Goal: Browse casually: Explore the website without a specific task or goal

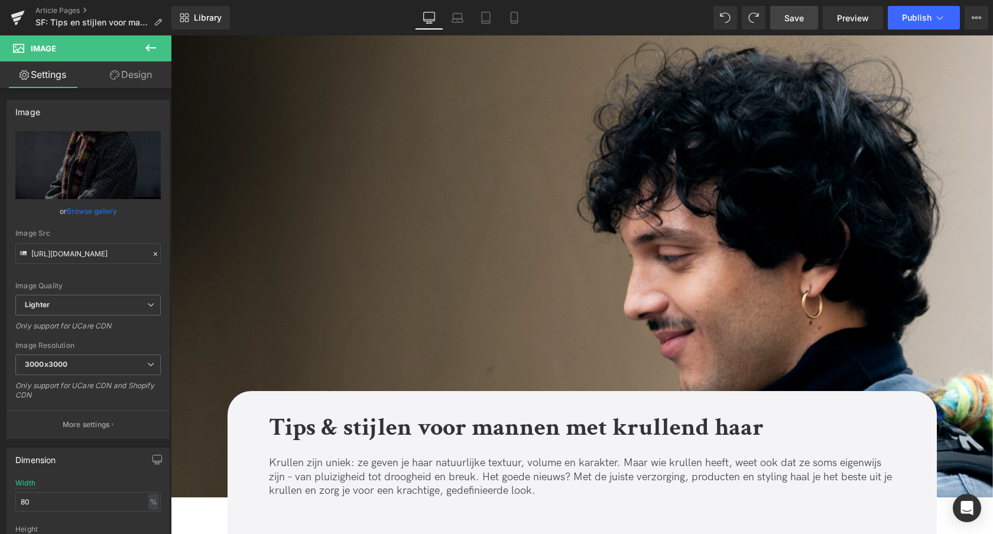
click at [797, 22] on span "Save" at bounding box center [794, 18] width 20 height 12
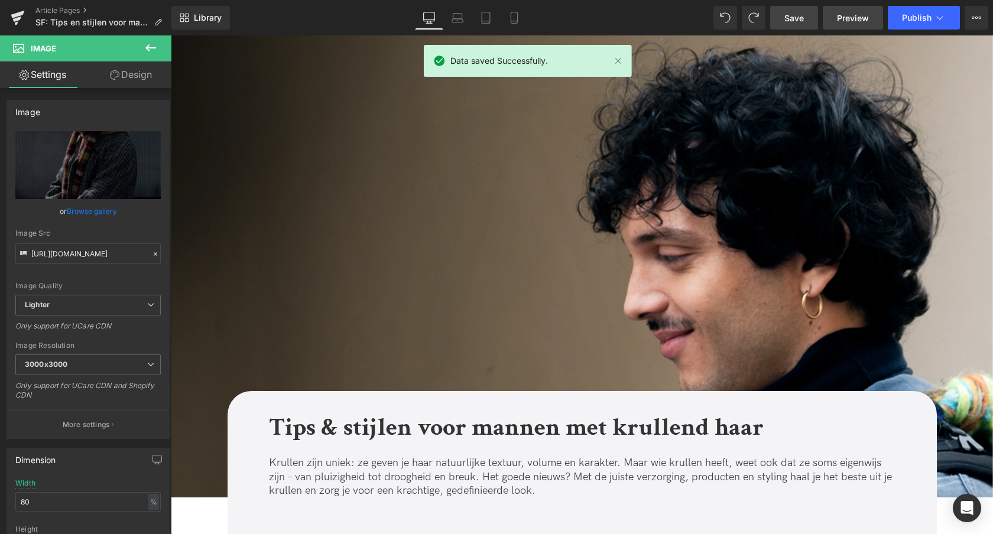
click at [854, 18] on span "Preview" at bounding box center [853, 18] width 32 height 12
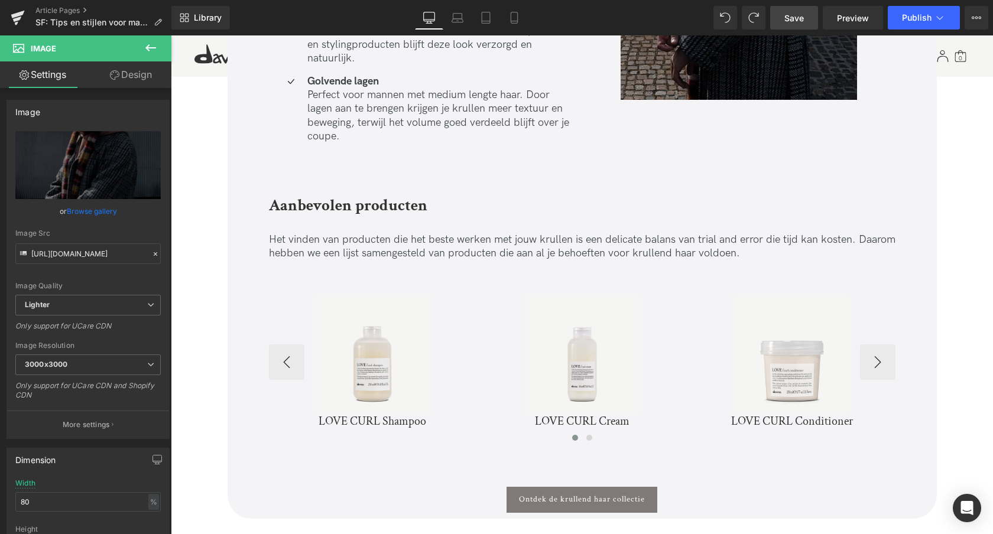
scroll to position [3214, 0]
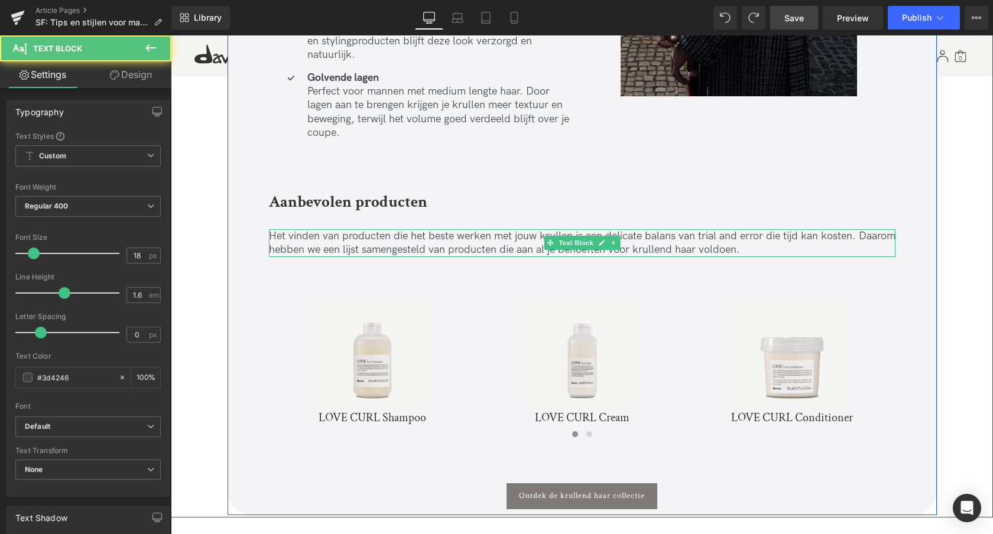
click at [553, 229] on div "Het vinden van producten die het beste werken met jouw krullen is een delicate …" at bounding box center [582, 243] width 627 height 28
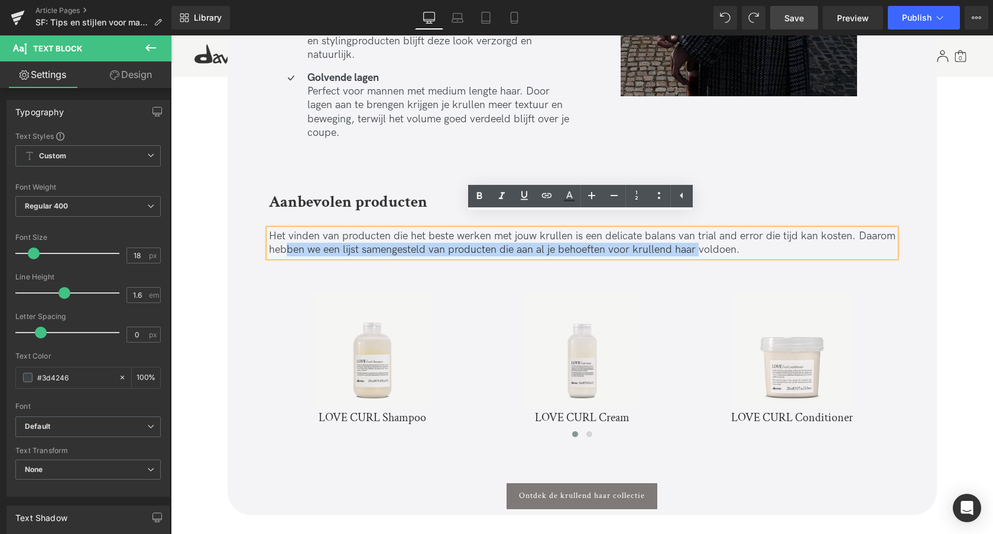
drag, startPoint x: 290, startPoint y: 238, endPoint x: 697, endPoint y: 238, distance: 407.2
click at [697, 238] on p "Het vinden van producten die het beste werken met jouw krullen is een delicate …" at bounding box center [582, 243] width 627 height 28
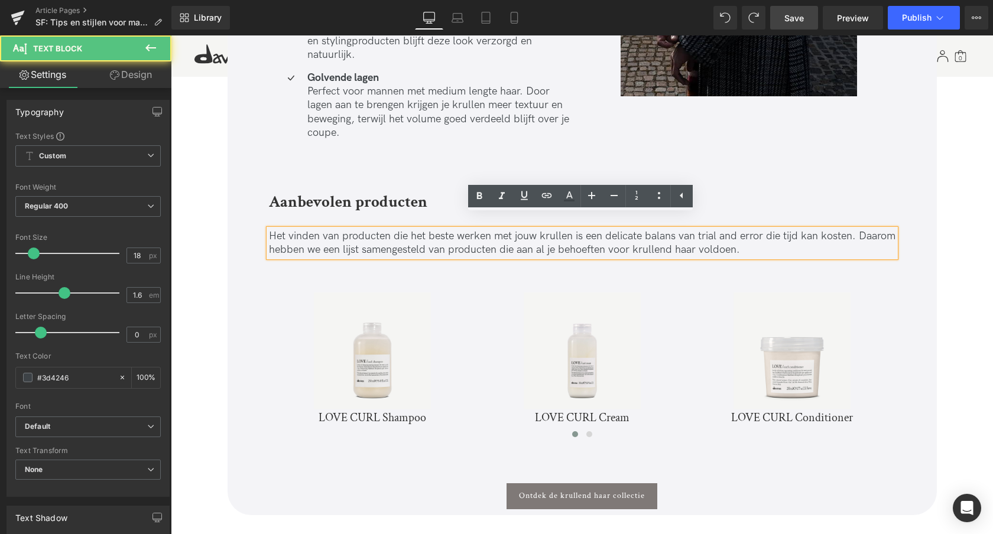
click at [697, 238] on p "Het vinden van producten die het beste werken met jouw krullen is een delicate …" at bounding box center [582, 243] width 627 height 28
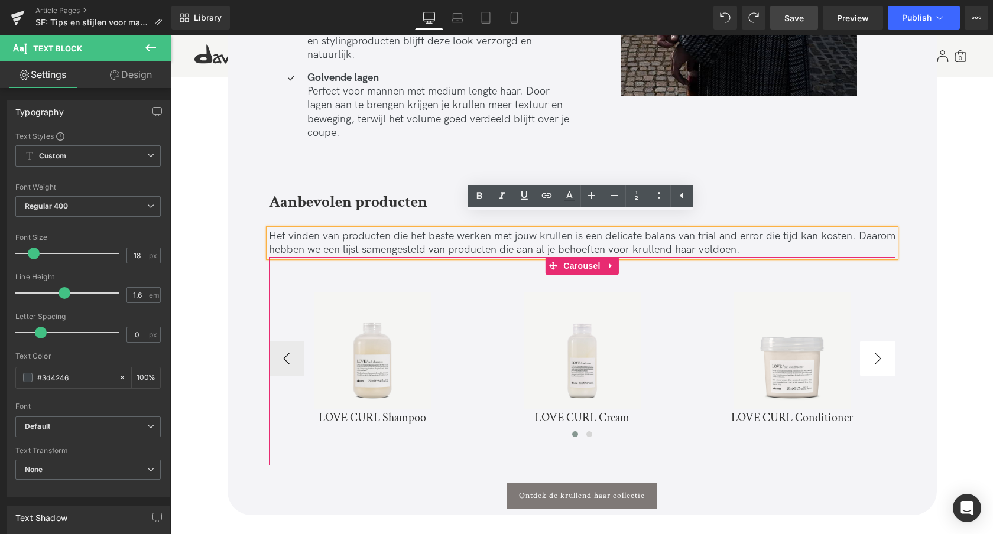
click at [875, 345] on button "›" at bounding box center [877, 358] width 35 height 35
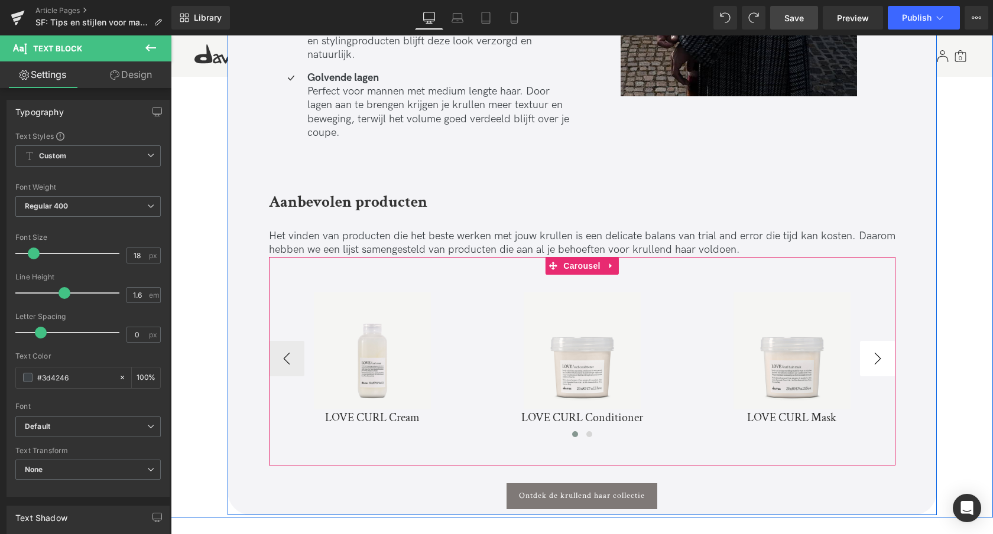
click at [875, 345] on button "›" at bounding box center [877, 358] width 35 height 35
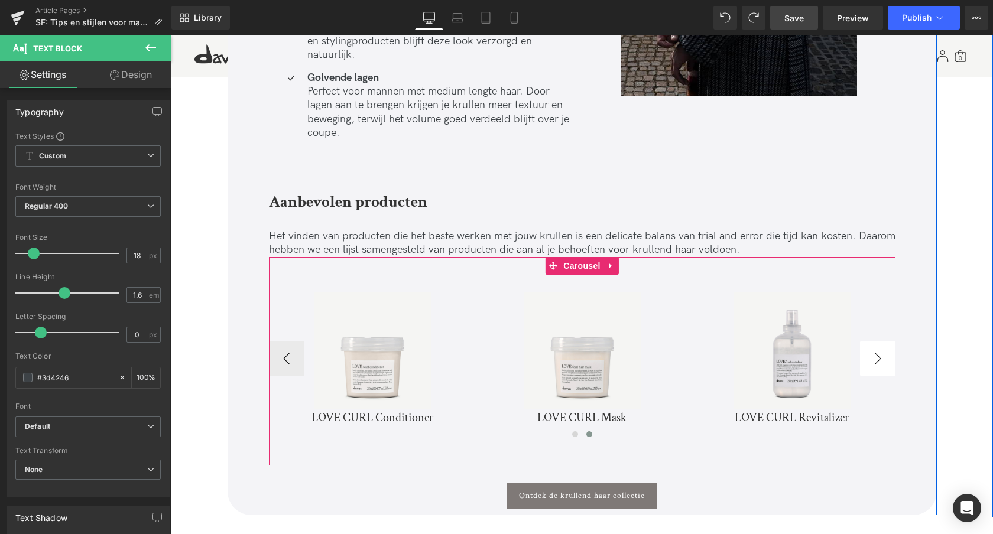
click at [875, 345] on div "Sale Off" at bounding box center [791, 351] width 195 height 117
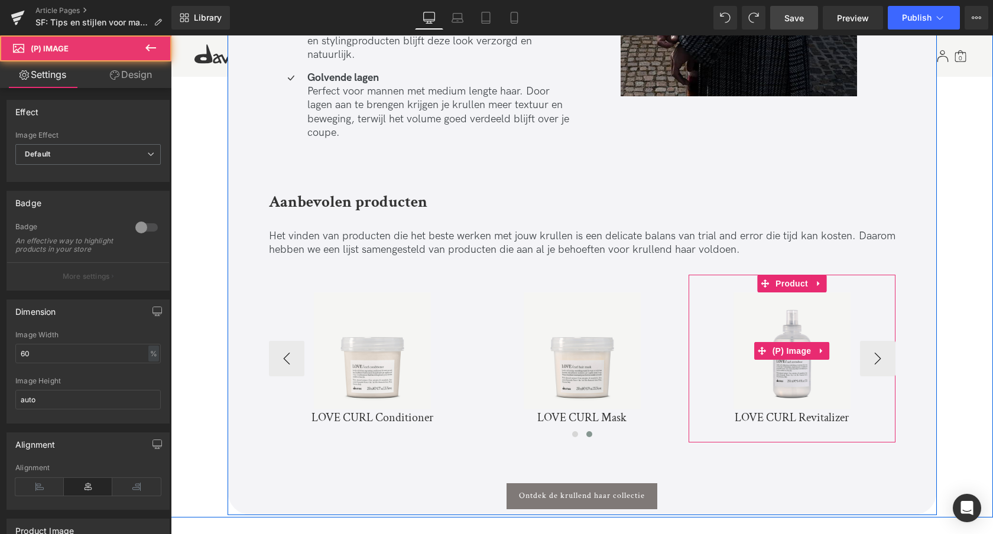
click at [881, 349] on div "Sale Off" at bounding box center [791, 351] width 195 height 117
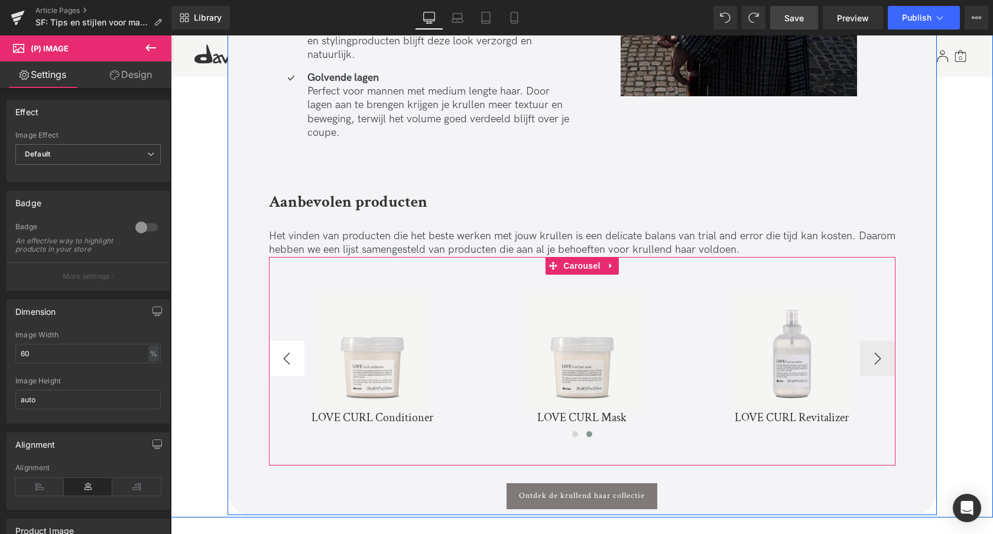
click at [280, 349] on button "‹" at bounding box center [286, 358] width 35 height 35
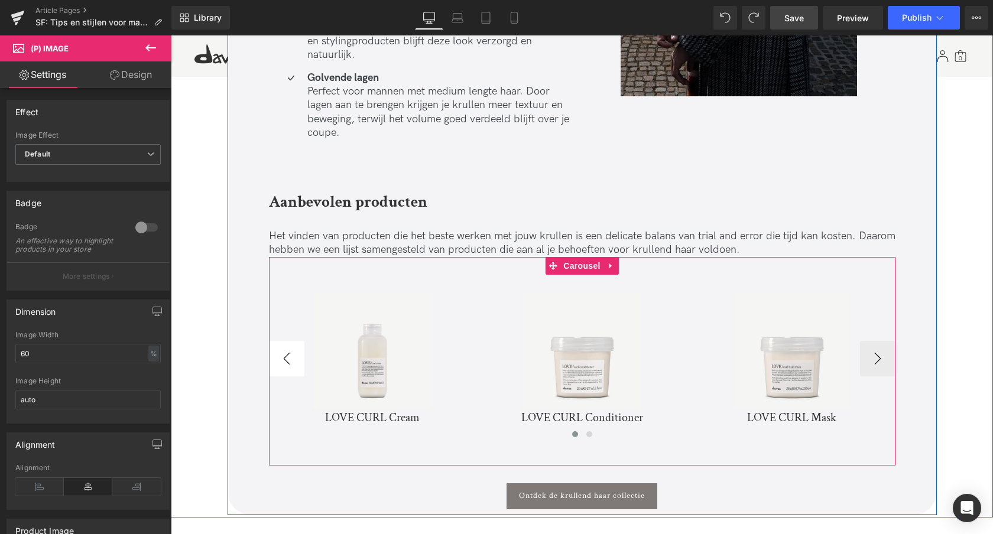
click at [280, 349] on button "‹" at bounding box center [286, 358] width 35 height 35
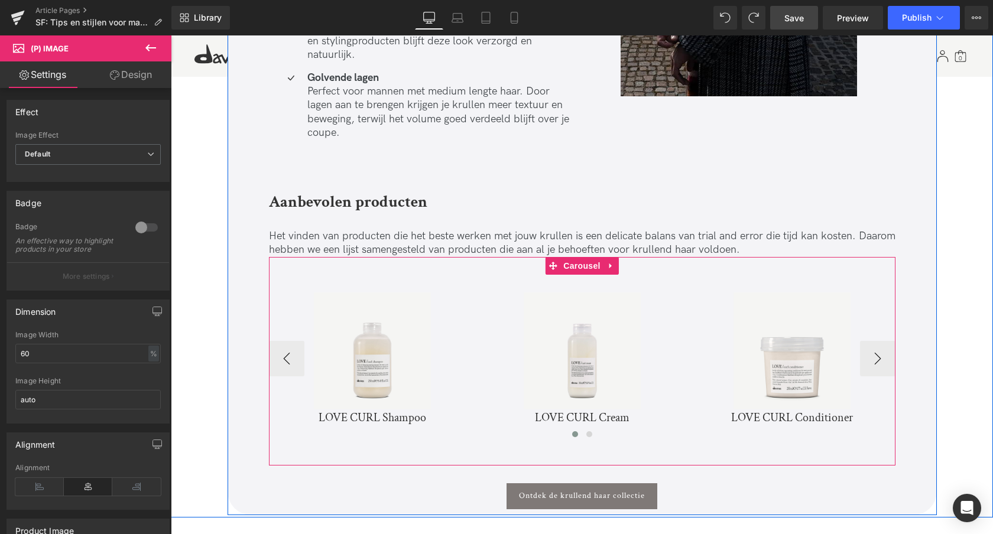
click at [524, 349] on img at bounding box center [582, 351] width 117 height 117
click at [280, 349] on div "Sale Off (P) Image LOVE CURL Shampoo (P) Title Product Sale Off" at bounding box center [793, 359] width 1049 height 168
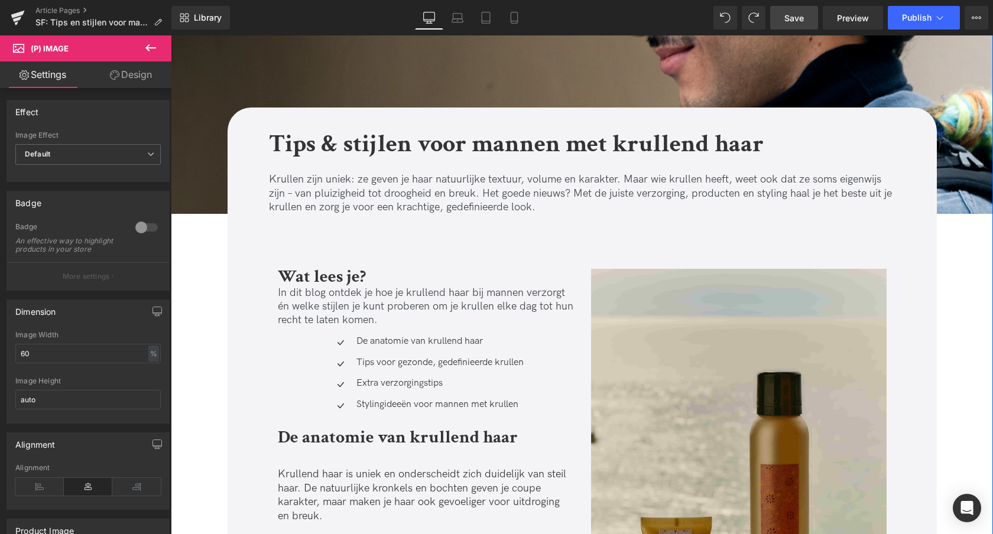
scroll to position [0, 0]
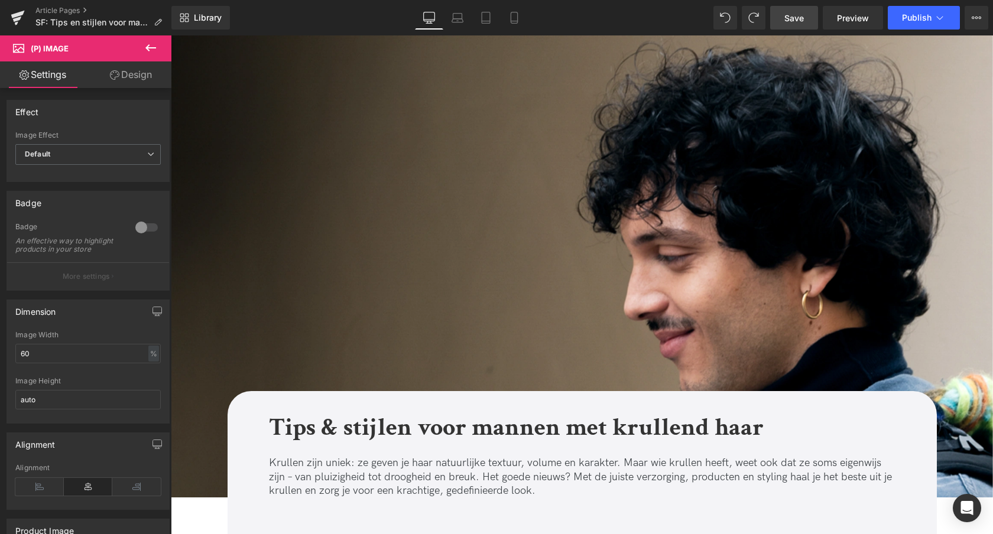
click at [791, 21] on span "Save" at bounding box center [794, 18] width 20 height 12
click at [17, 17] on icon at bounding box center [18, 18] width 14 height 30
